Goal: Task Accomplishment & Management: Use online tool/utility

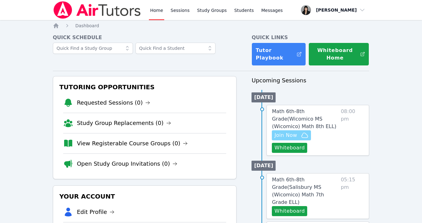
click at [287, 133] on span "Join Now" at bounding box center [286, 135] width 23 height 8
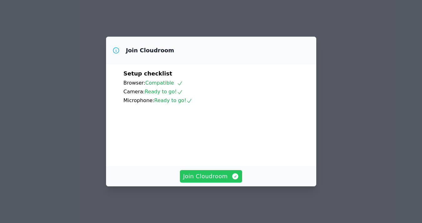
click at [215, 175] on span "Join Cloudroom" at bounding box center [211, 176] width 56 height 9
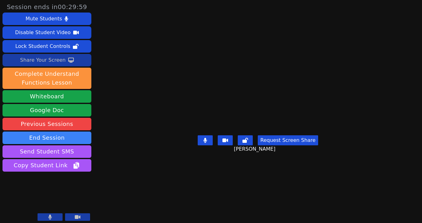
click at [60, 61] on div "Share Your Screen" at bounding box center [43, 60] width 46 height 10
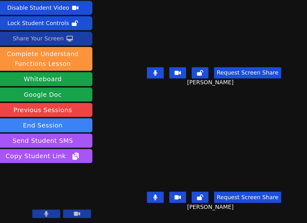
click at [50, 58] on div "Share Your Screen" at bounding box center [43, 58] width 46 height 10
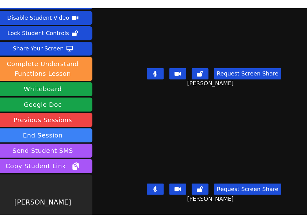
scroll to position [19, 0]
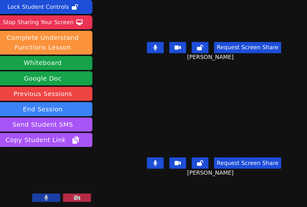
click at [147, 65] on button at bounding box center [147, 64] width 15 height 10
click at [147, 65] on icon at bounding box center [148, 63] width 6 height 5
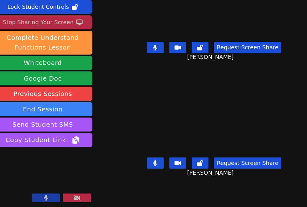
click at [63, 43] on div "Stop Sharing Your Screen" at bounding box center [42, 41] width 63 height 10
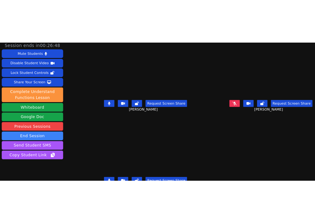
scroll to position [0, 0]
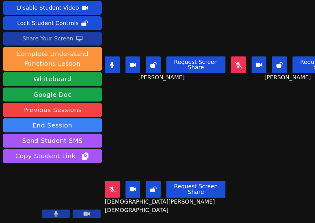
click at [51, 56] on div "Share Your Screen" at bounding box center [43, 58] width 46 height 10
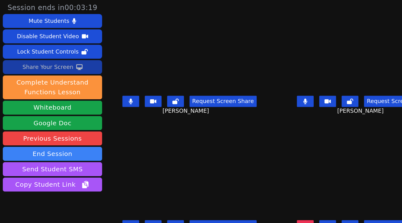
click at [57, 58] on div "Share Your Screen" at bounding box center [43, 60] width 46 height 10
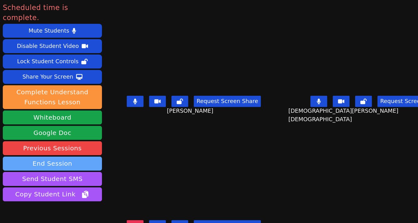
click at [47, 140] on button "End Session" at bounding box center [47, 146] width 89 height 13
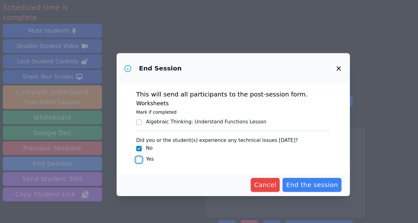
click at [124, 141] on input "Yes" at bounding box center [124, 143] width 5 height 5
checkbox input "true"
checkbox input "false"
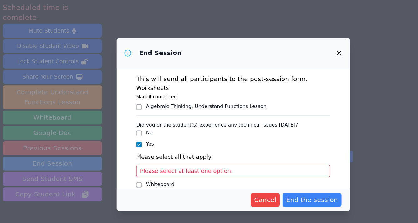
click at [160, 152] on span "Please select at least one option." at bounding box center [167, 153] width 83 height 6
click at [196, 152] on span "Please select at least one option." at bounding box center [167, 153] width 83 height 6
click at [207, 153] on div "Please select at least one option." at bounding box center [209, 152] width 174 height 11
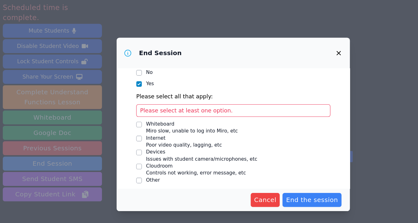
scroll to position [58, 0]
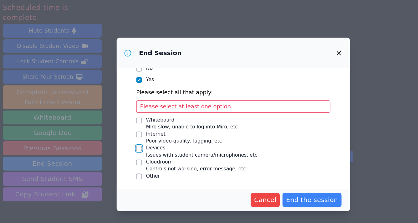
click at [124, 133] on input "Devices Issues with student camera/microphones, etc" at bounding box center [124, 133] width 5 height 5
checkbox input "true"
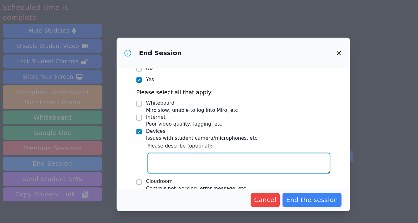
click at [157, 142] on textarea "Devices Issues with student camera/microphones, etc" at bounding box center [214, 146] width 164 height 19
type textarea "S"
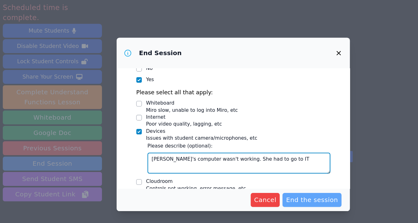
type textarea "Cherlandie's computer wasn't working. She had to go to IT"
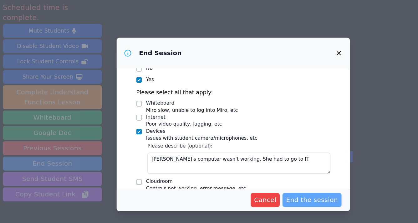
click at [281, 181] on span "End the session" at bounding box center [279, 179] width 47 height 9
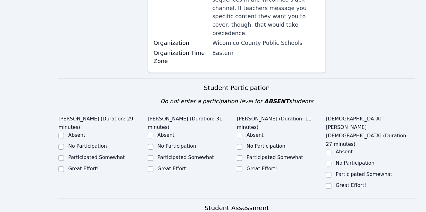
scroll to position [145, 0]
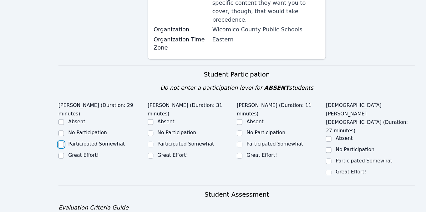
click at [55, 149] on input "Participated Somewhat" at bounding box center [55, 151] width 5 height 5
checkbox input "true"
click at [136, 159] on input "Great Effort!" at bounding box center [135, 161] width 5 height 5
checkbox input "true"
click at [217, 149] on input "Participated Somewhat" at bounding box center [215, 151] width 5 height 5
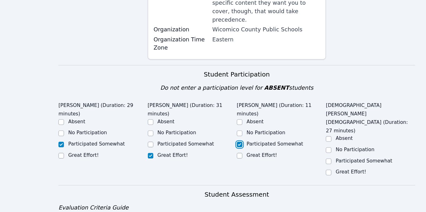
checkbox input "true"
click at [295, 164] on input "Participated Somewhat" at bounding box center [295, 166] width 5 height 5
checkbox input "true"
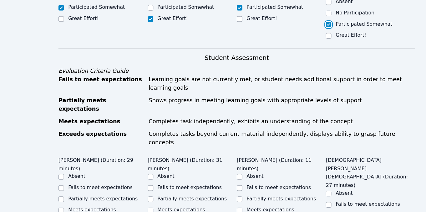
scroll to position [278, 0]
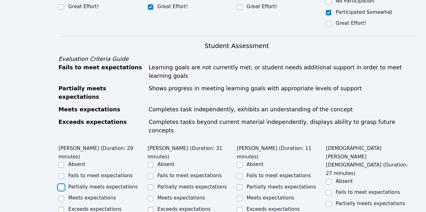
click at [55, 187] on input "Partially meets expectations" at bounding box center [55, 189] width 5 height 5
checkbox input "true"
click at [135, 187] on input "Partially meets expectations" at bounding box center [135, 189] width 5 height 5
checkbox input "true"
click at [214, 187] on input "Partially meets expectations" at bounding box center [215, 189] width 5 height 5
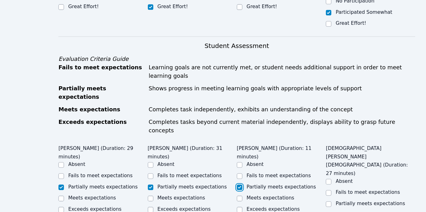
checkbox input "true"
click at [296, 202] on input "Partially meets expectations" at bounding box center [295, 204] width 5 height 5
checkbox input "true"
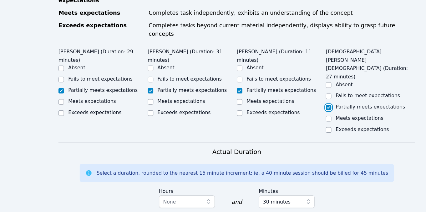
scroll to position [399, 0]
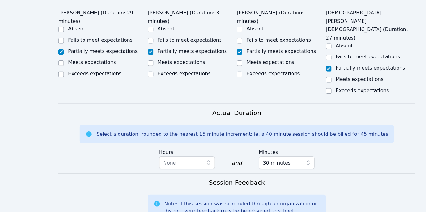
type textarea "M"
drag, startPoint x: 272, startPoint y: 168, endPoint x: 292, endPoint y: 168, distance: 20.0
drag, startPoint x: 223, startPoint y: 167, endPoint x: 293, endPoint y: 171, distance: 69.9
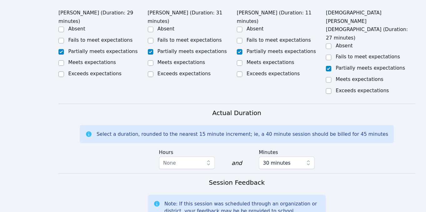
click at [293, 171] on form "Student Participation Do not enter a participation level for ABSENT students Ol…" at bounding box center [213, 99] width 320 height 546
drag, startPoint x: 287, startPoint y: 169, endPoint x: 225, endPoint y: 165, distance: 62.4
drag, startPoint x: 194, startPoint y: 179, endPoint x: 156, endPoint y: 177, distance: 37.7
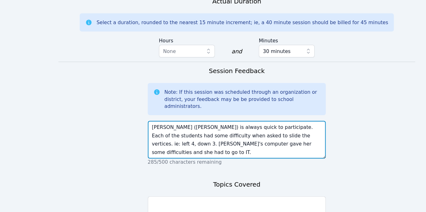
scroll to position [502, 0]
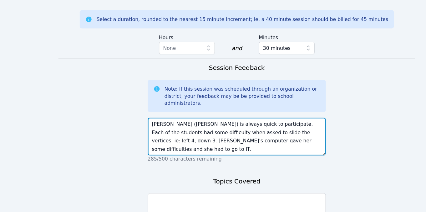
type textarea "Jean (Miller) is always quick to participate. Each of the students had some dif…"
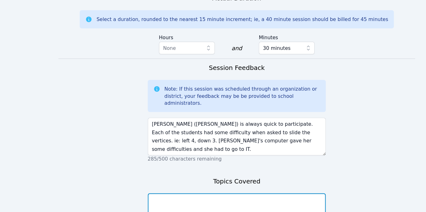
click at [214, 195] on textarea at bounding box center [213, 212] width 160 height 34
type textarea "Transformations"
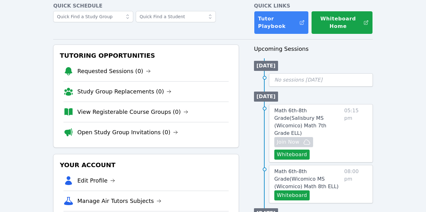
scroll to position [45, 0]
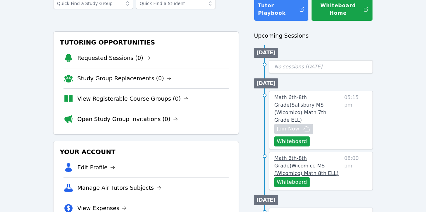
click at [287, 158] on span "Math 6th-8th Grade ( Wicomico MS (Wicomico) Math 8th ELL )" at bounding box center [307, 165] width 64 height 21
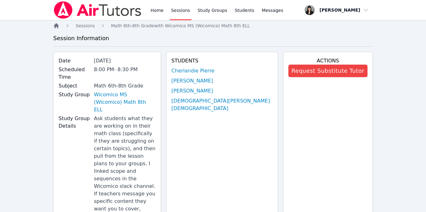
click at [57, 26] on icon "Breadcrumb" at bounding box center [56, 25] width 5 height 5
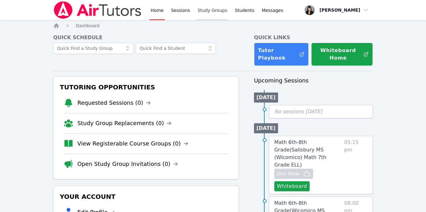
click at [205, 8] on link "Study Groups" at bounding box center [213, 10] width 32 height 20
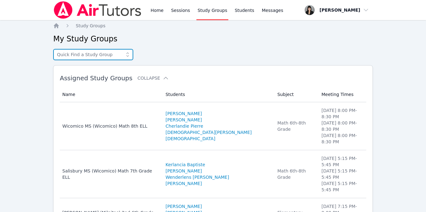
click at [100, 52] on input "text" at bounding box center [93, 54] width 80 height 11
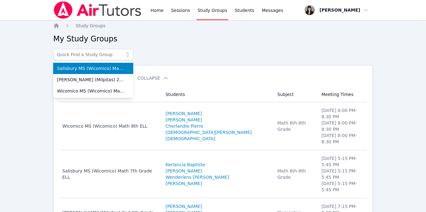
click at [96, 71] on span "Salisbury MS (Wicomico) Math 7th Grade ELL" at bounding box center [93, 68] width 73 height 6
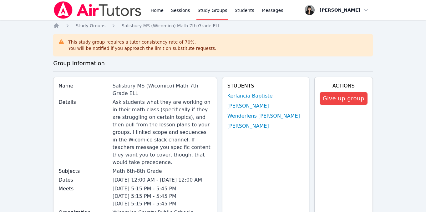
click at [208, 9] on link "Study Groups" at bounding box center [213, 10] width 32 height 20
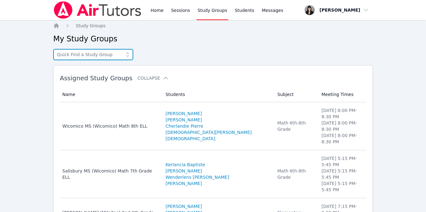
click at [111, 52] on input "text" at bounding box center [93, 54] width 80 height 11
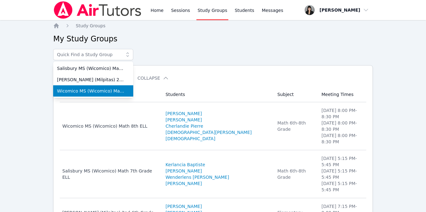
click at [101, 88] on span "Wicomico MS (Wicomico) Math 8th ELL" at bounding box center [93, 91] width 73 height 6
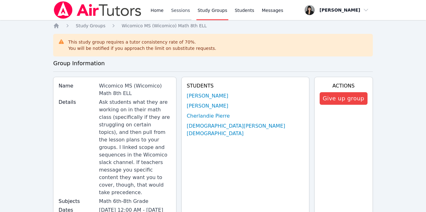
click at [172, 13] on link "Sessions" at bounding box center [181, 10] width 22 height 20
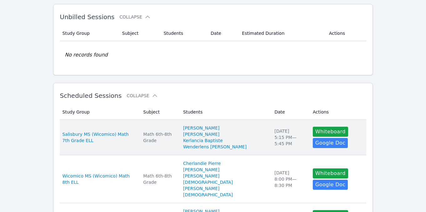
scroll to position [60, 0]
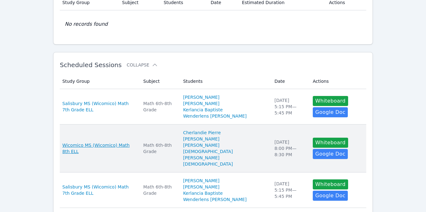
click at [75, 148] on span "Wicomico MS (Wicomico) Math 8th ELL" at bounding box center [99, 148] width 74 height 13
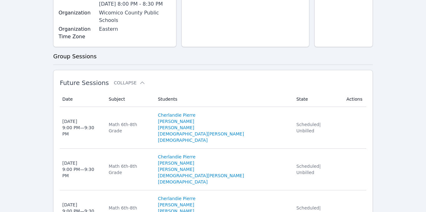
scroll to position [240, 0]
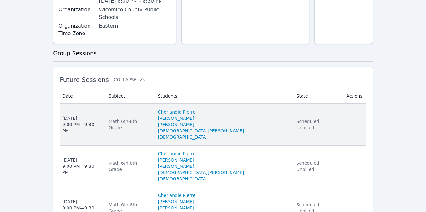
click at [74, 115] on div "[DATE] 9:00 PM — 9:30 PM" at bounding box center [81, 124] width 39 height 19
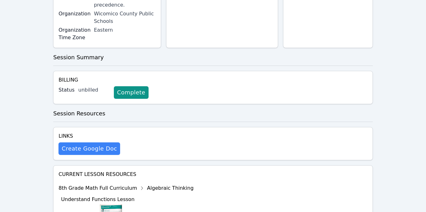
scroll to position [235, 0]
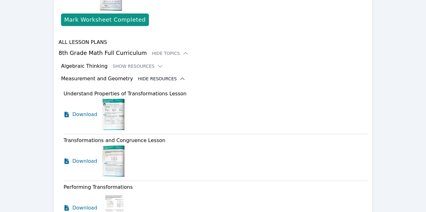
scroll to position [439, 0]
